Goal: Complete application form

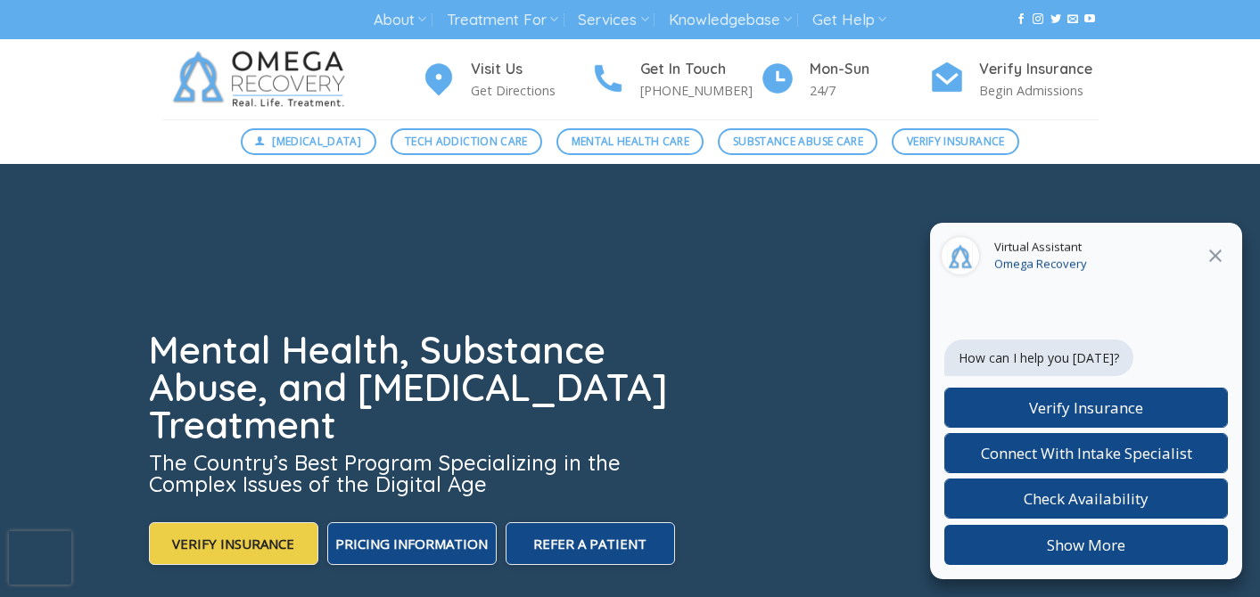
click at [1221, 254] on icon at bounding box center [1214, 255] width 21 height 21
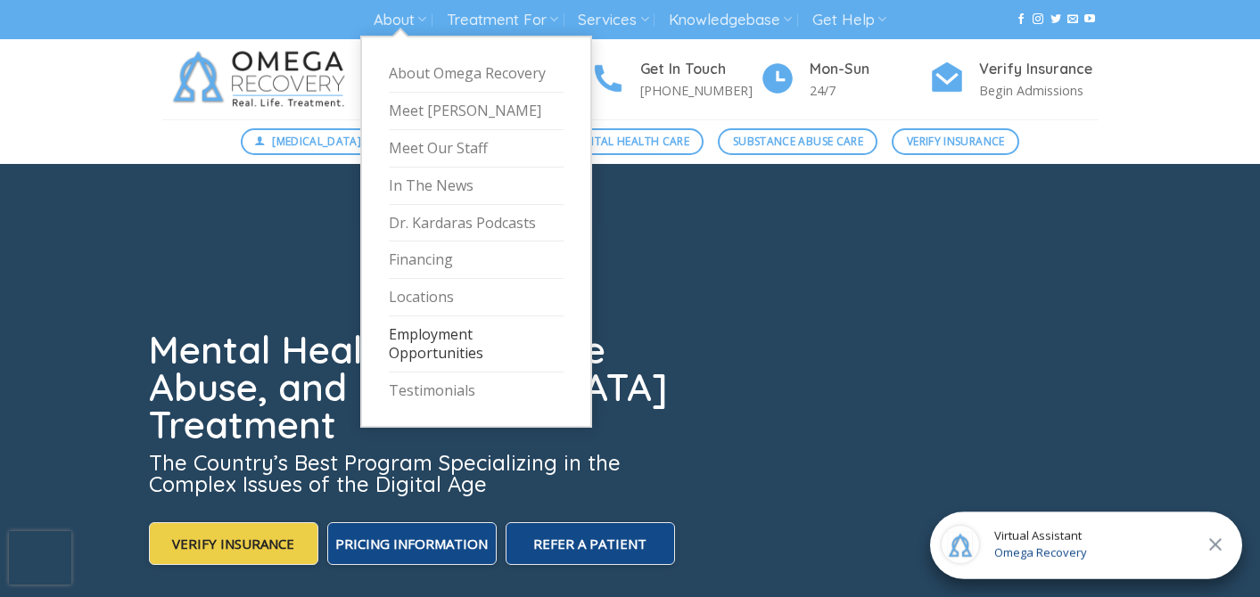
click at [389, 373] on link "Employment Opportunities" at bounding box center [476, 344] width 175 height 56
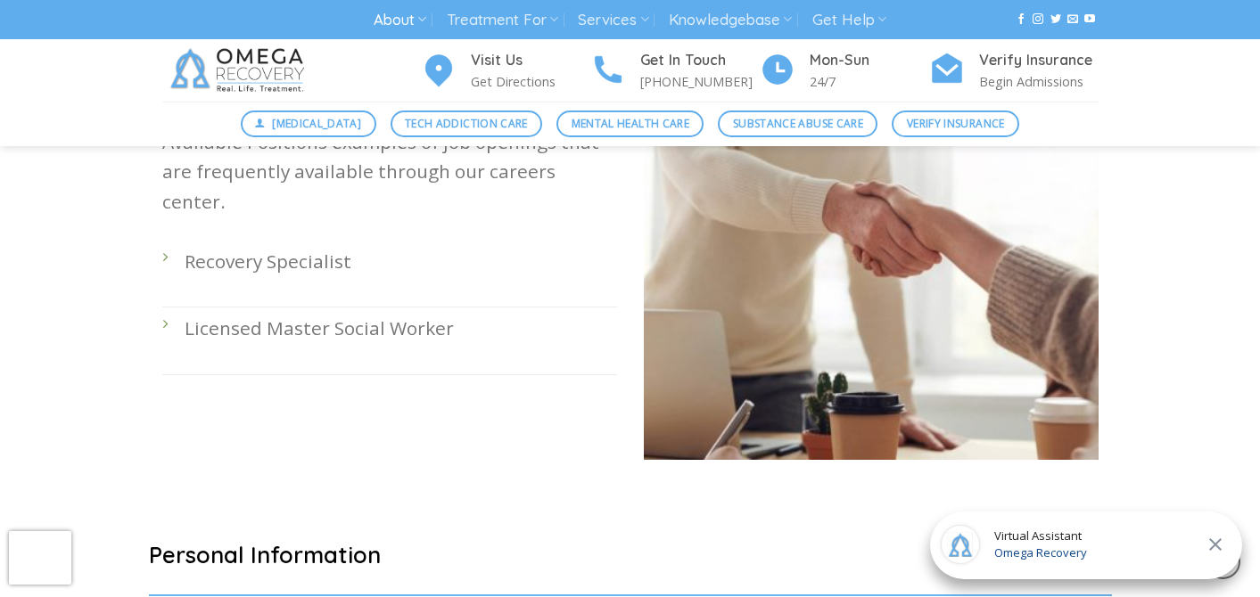
scroll to position [673, 0]
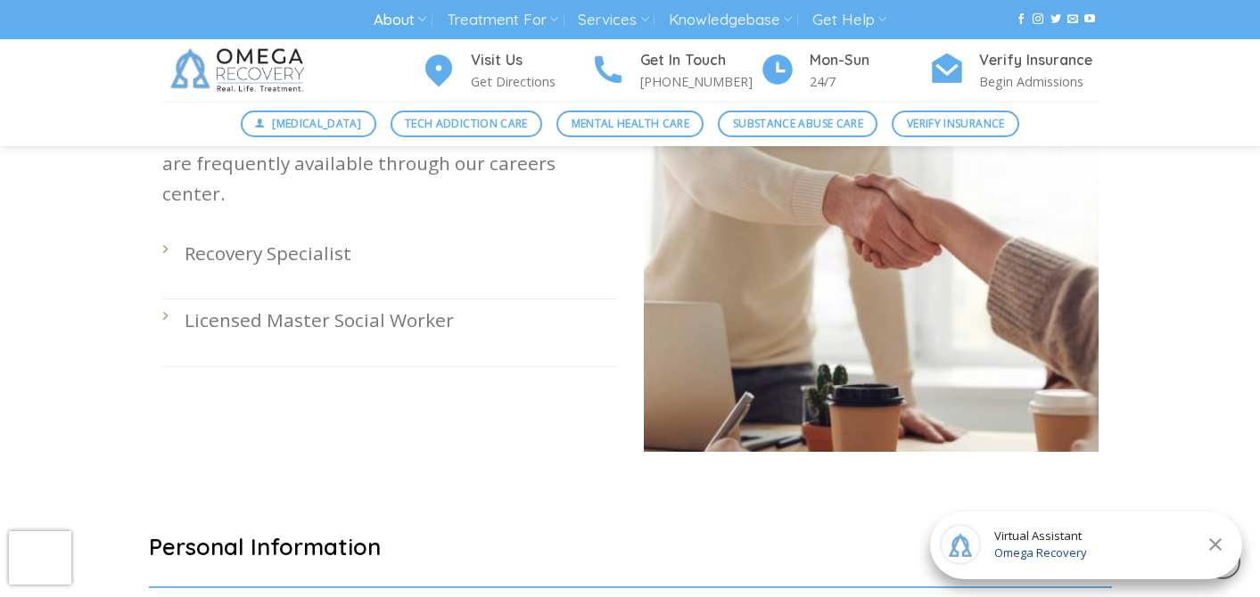
click at [168, 300] on li "Recovery Specialist" at bounding box center [389, 266] width 455 height 67
click at [166, 300] on li "Recovery Specialist" at bounding box center [389, 266] width 455 height 67
click at [163, 300] on li "Recovery Specialist" at bounding box center [389, 266] width 455 height 67
click at [229, 268] on p "Recovery Specialist" at bounding box center [401, 253] width 432 height 29
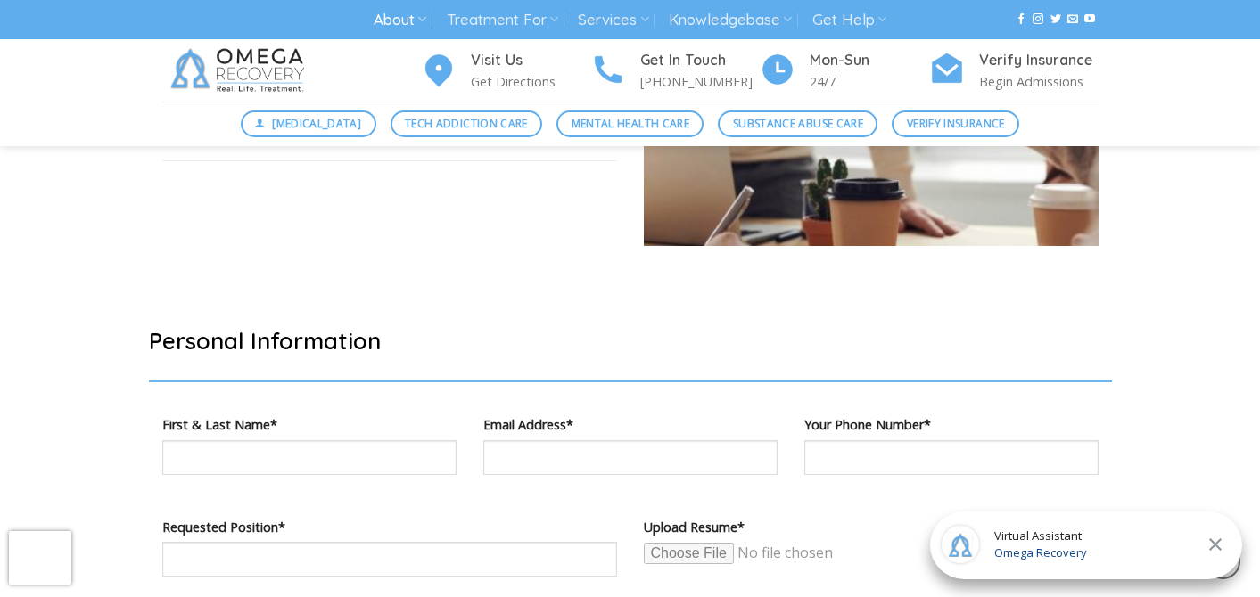
scroll to position [881, 0]
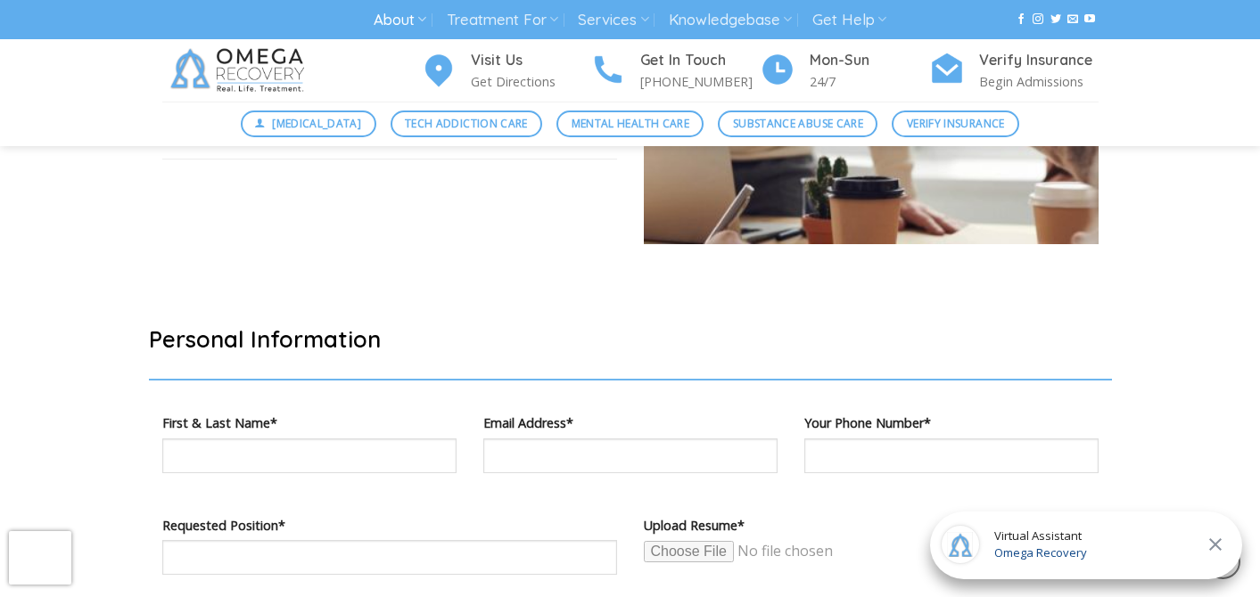
click at [267, 271] on div "Got what it takes to work with us? Great! Send us a link to your resumé or port…" at bounding box center [389, 35] width 481 height 472
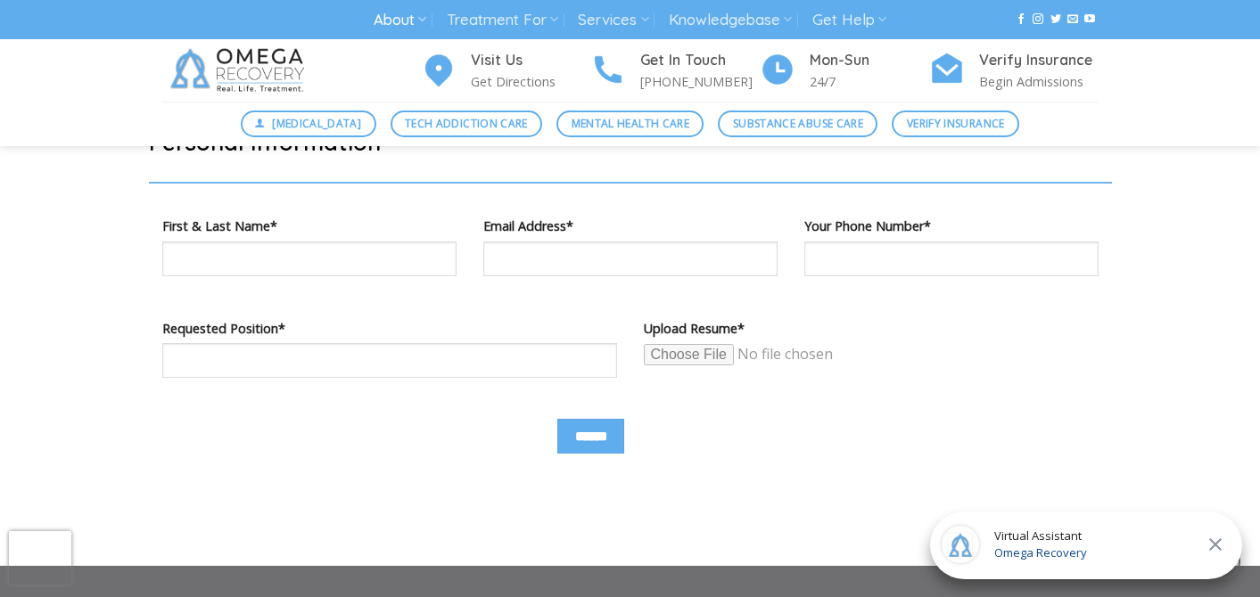
scroll to position [1081, 0]
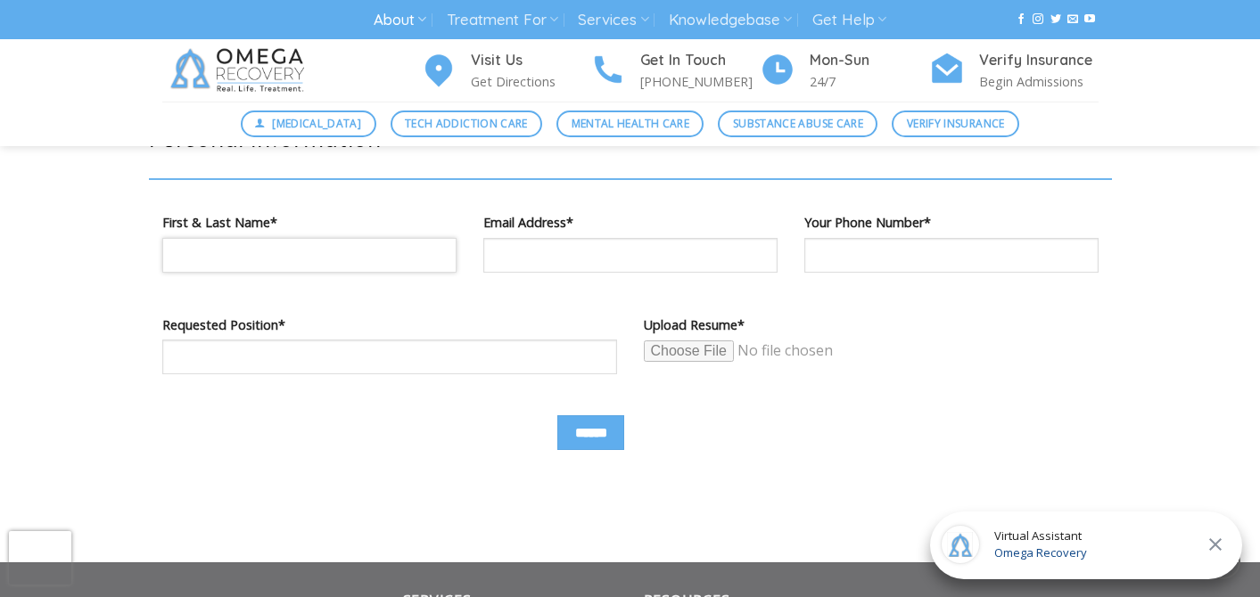
click at [339, 273] on input "Contact form" at bounding box center [309, 255] width 294 height 35
type input "**********"
click at [414, 374] on input "Contact form" at bounding box center [389, 357] width 455 height 35
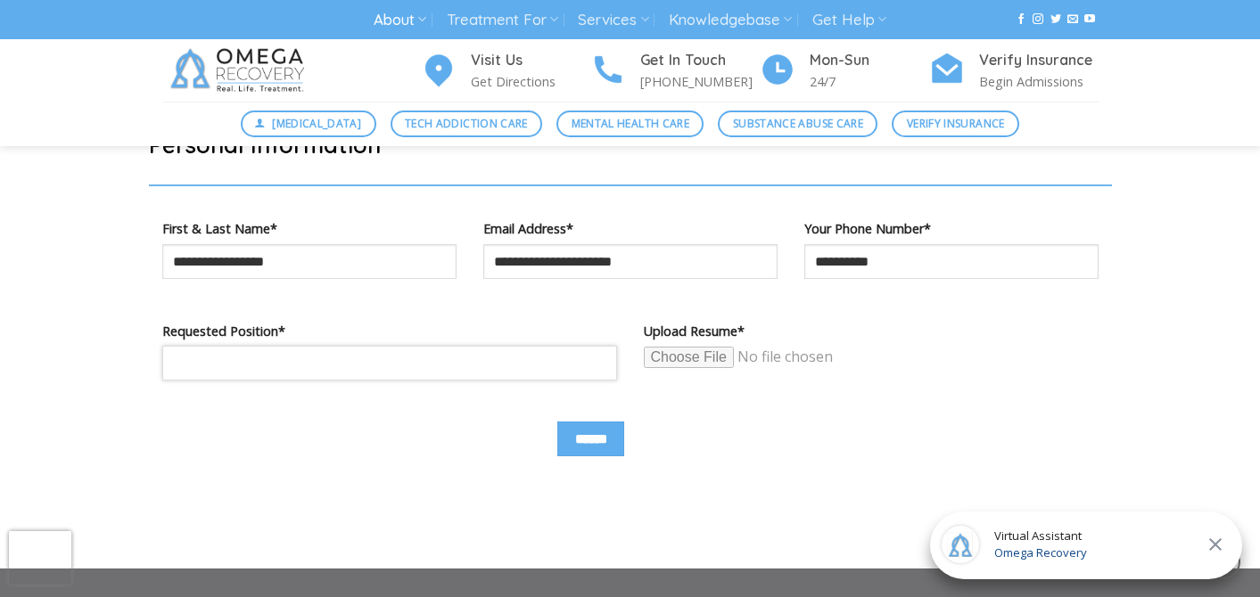
scroll to position [1125, 0]
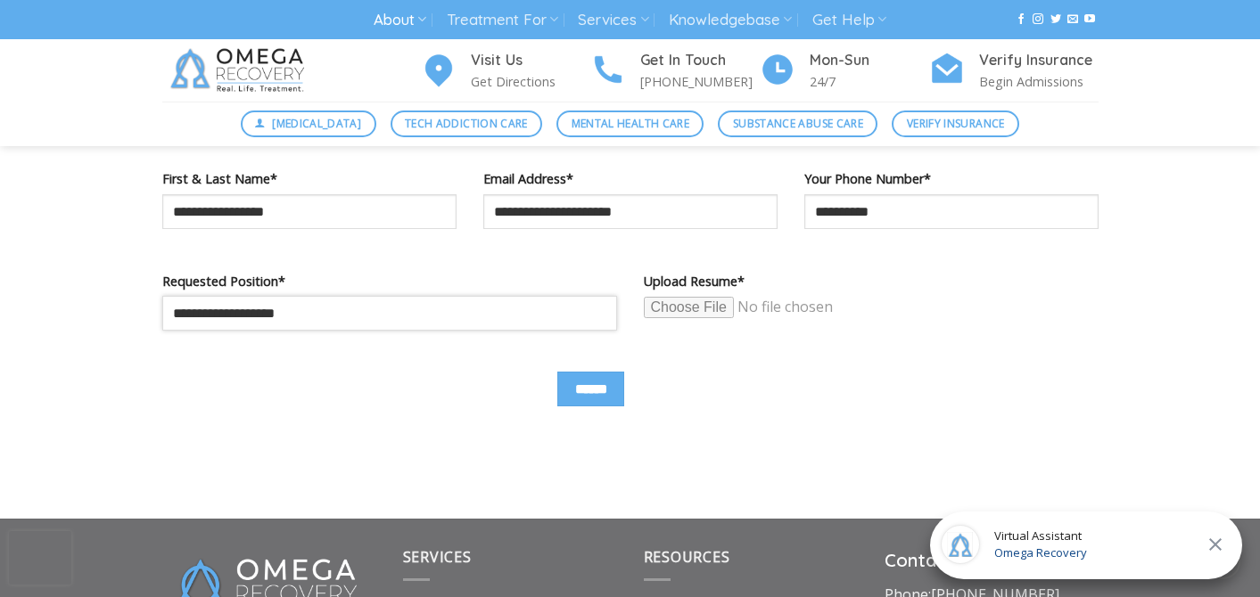
type input "**********"
click at [720, 319] on input "Contact form" at bounding box center [780, 307] width 273 height 23
type input "**********"
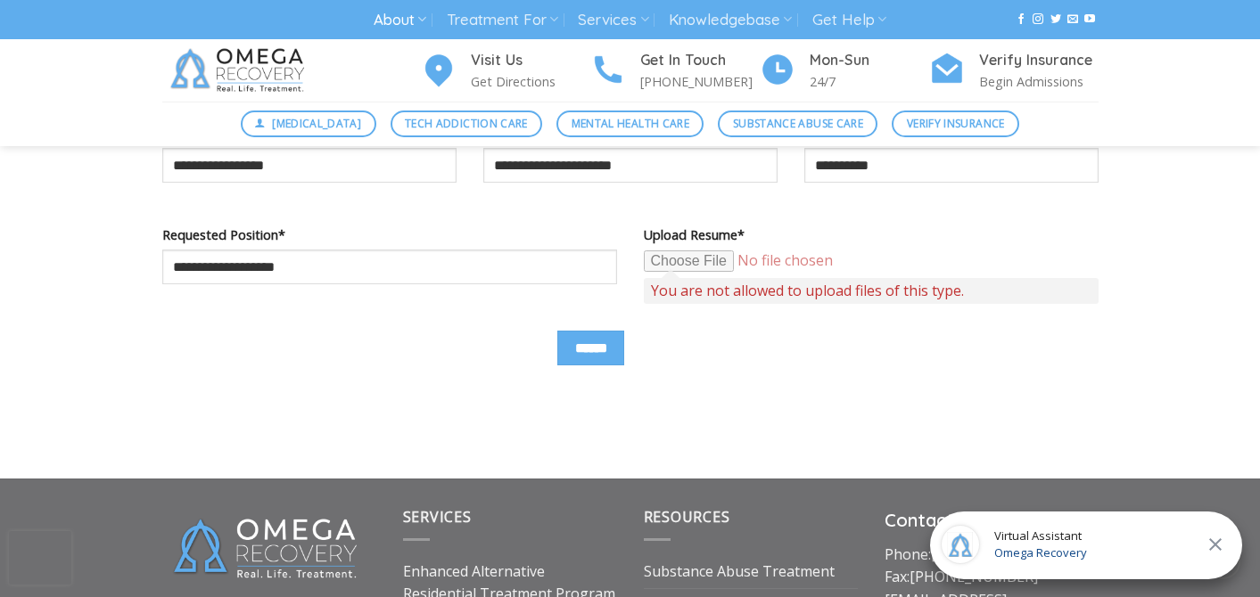
scroll to position [1172, 0]
